Goal: Transaction & Acquisition: Subscribe to service/newsletter

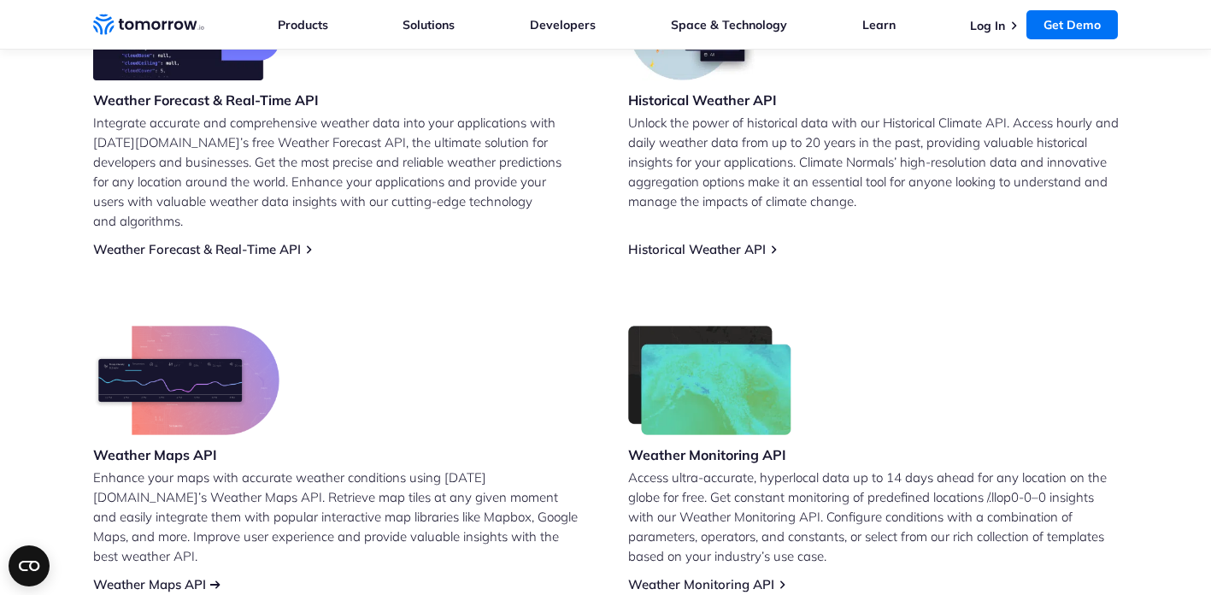
scroll to position [785, 0]
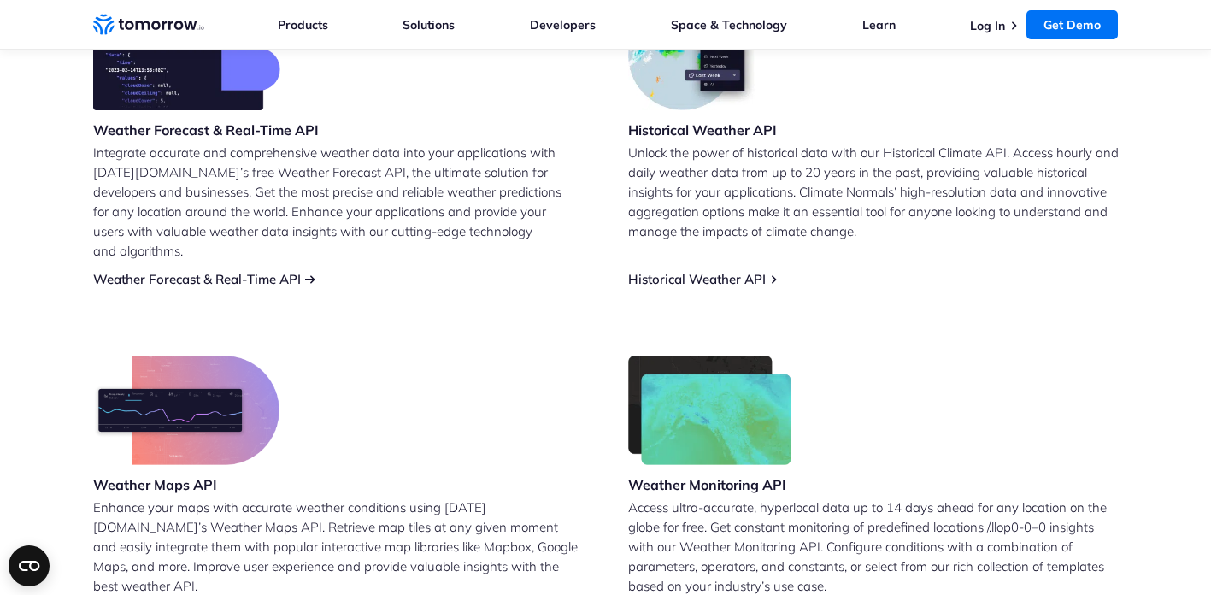
click at [138, 271] on link "Weather Forecast & Real-Time API" at bounding box center [197, 279] width 208 height 16
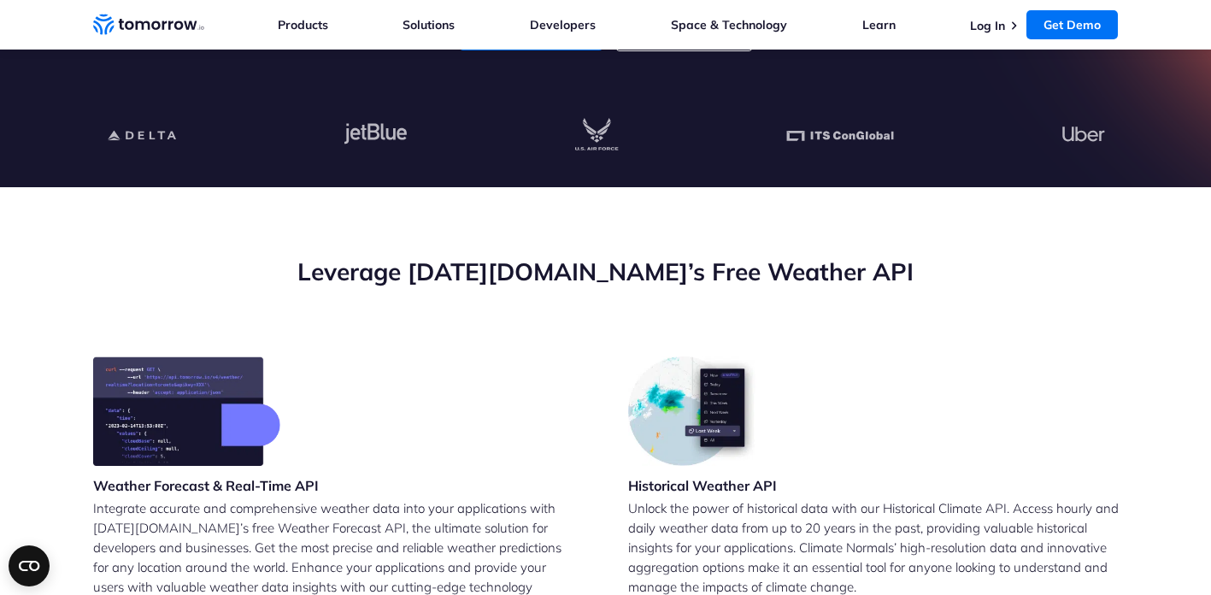
scroll to position [789, 0]
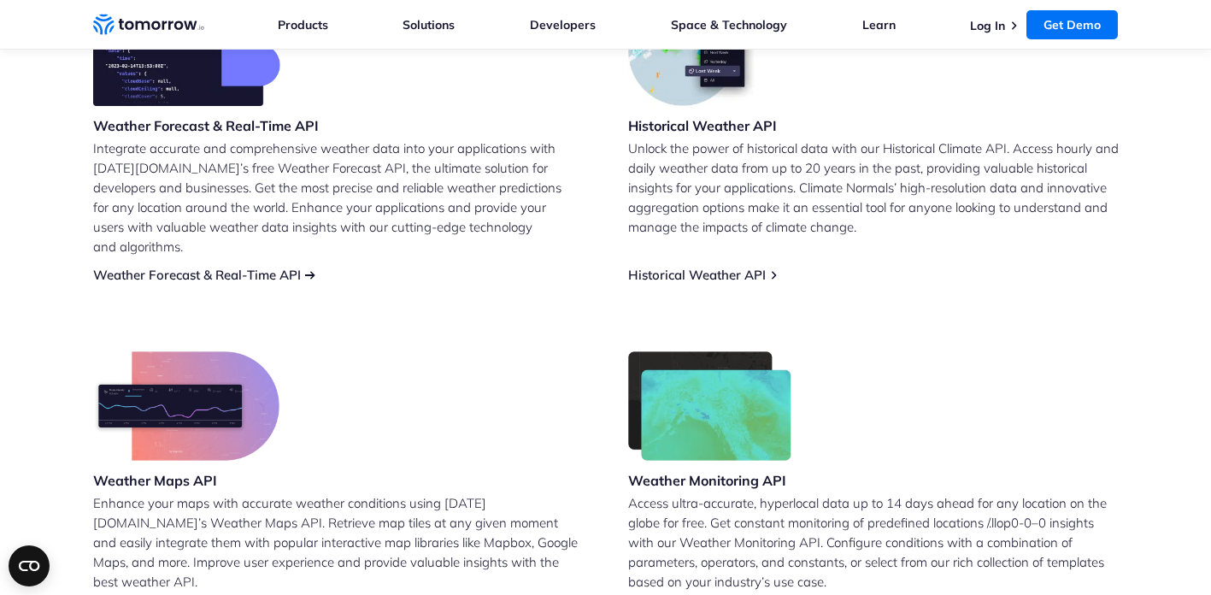
click at [238, 267] on link "Weather Forecast & Real-Time API" at bounding box center [197, 275] width 208 height 16
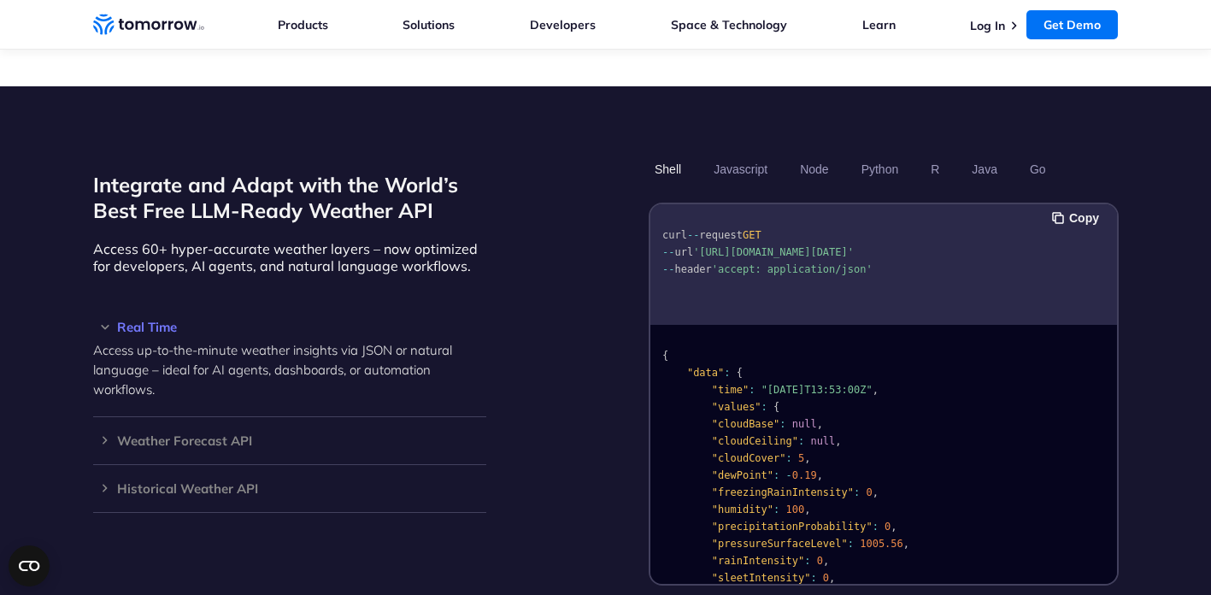
scroll to position [1446, 0]
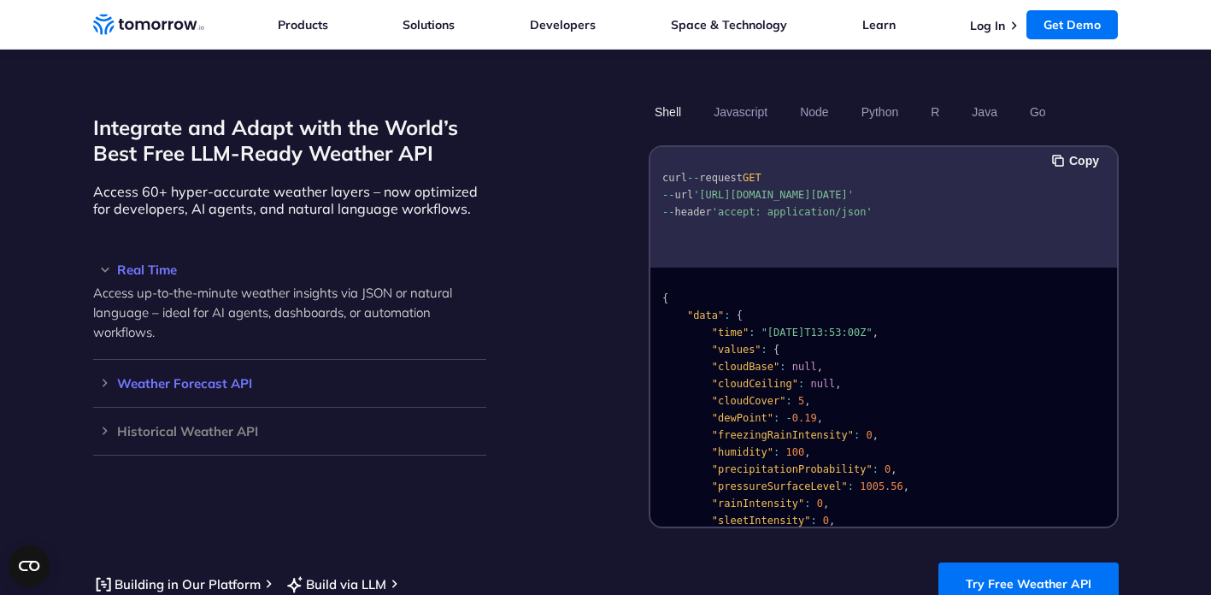
click at [191, 377] on h3 "Weather Forecast API" at bounding box center [289, 383] width 393 height 13
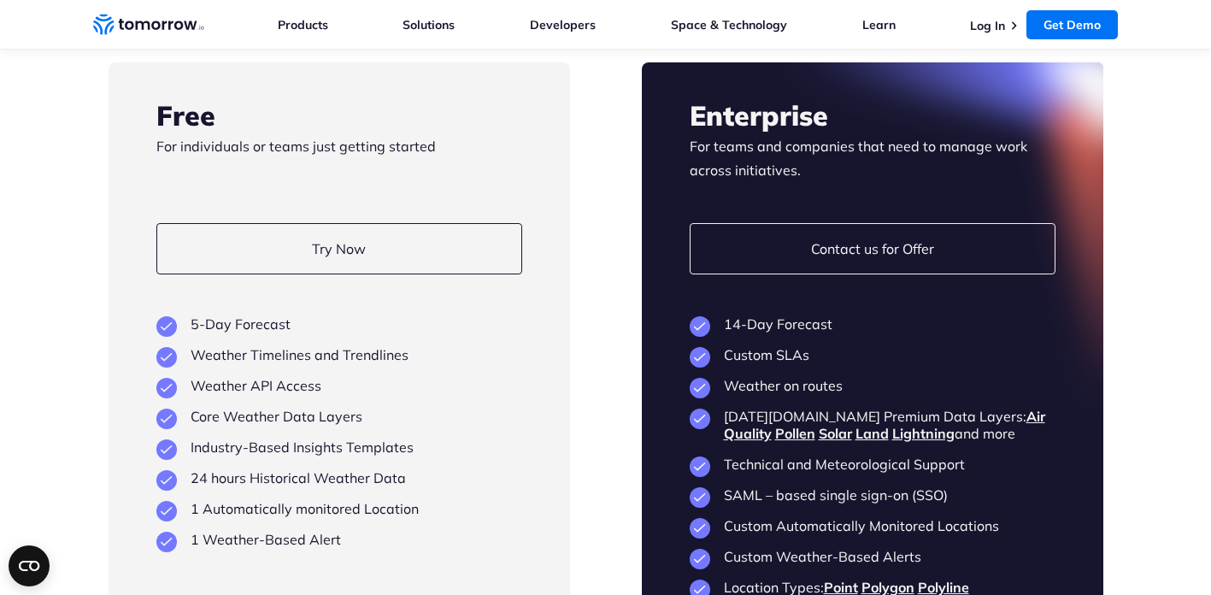
scroll to position [4034, 0]
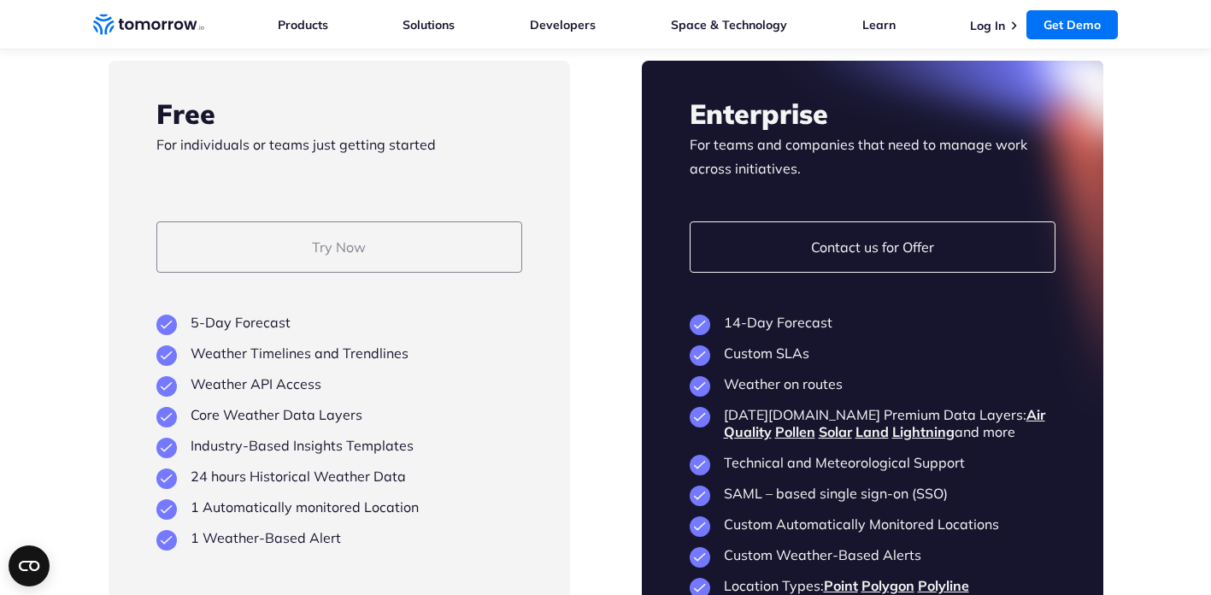
click at [407, 237] on link "Try Now" at bounding box center [339, 246] width 366 height 51
